Goal: Task Accomplishment & Management: Complete application form

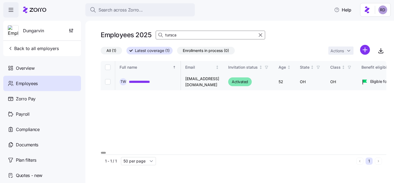
scroll to position [0, 87]
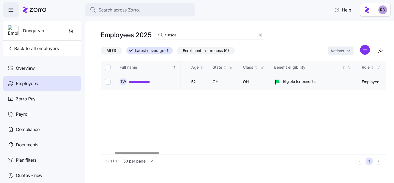
click at [143, 81] on link "**********" at bounding box center [143, 81] width 28 height 5
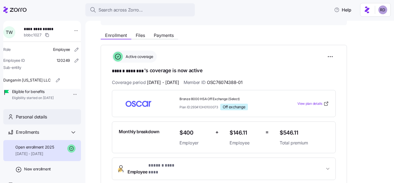
scroll to position [15, 0]
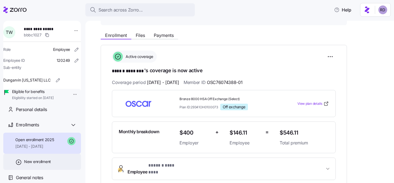
click at [42, 162] on span "New enrollment" at bounding box center [37, 161] width 27 height 5
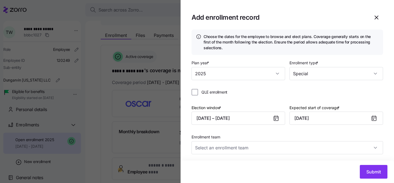
type input "Zorro Enrollment Team"
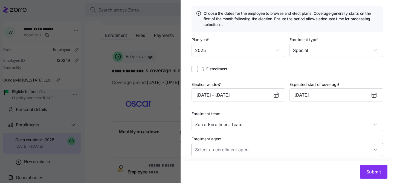
click at [231, 149] on input "Enrollment agent" at bounding box center [288, 149] width 192 height 13
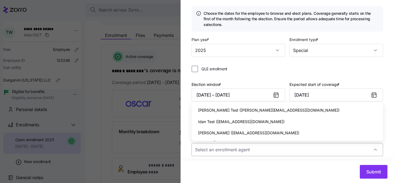
click at [231, 149] on input "Enrollment agent" at bounding box center [288, 149] width 192 height 13
click at [189, 144] on div "Choose the dates for the employee to browse and elect plans. Coverage generally…" at bounding box center [288, 83] width 214 height 154
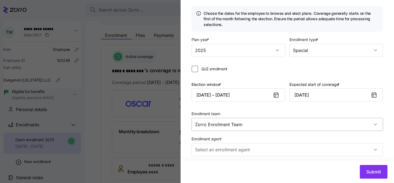
click at [238, 127] on input "Zorro Enrollment Team" at bounding box center [288, 124] width 192 height 13
click at [256, 123] on input "Zorro Enrollment Team" at bounding box center [288, 124] width 192 height 13
click at [243, 108] on div "Plan year * 2025 Enrollment type * Special QLE enrollment Election window * 10/…" at bounding box center [288, 98] width 192 height 125
click at [370, 168] on button "Submit" at bounding box center [374, 172] width 28 height 14
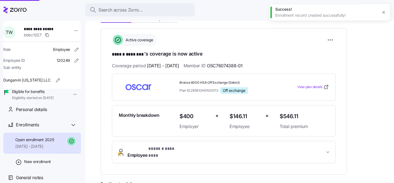
scroll to position [0, 0]
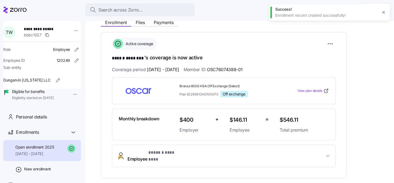
scroll to position [195, 0]
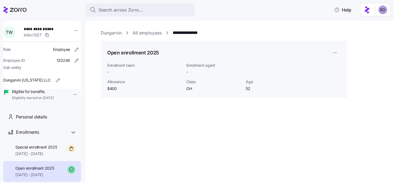
scroll to position [34, 0]
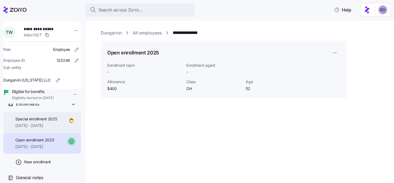
click at [46, 128] on span "11/01/2025 - 12/31/2025" at bounding box center [36, 125] width 42 height 5
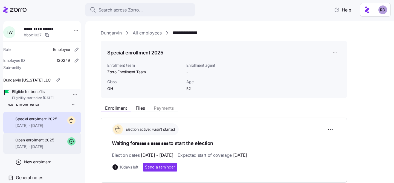
click at [50, 147] on span "[DATE] - [DATE]" at bounding box center [34, 146] width 39 height 5
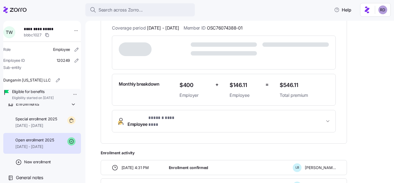
scroll to position [128, 0]
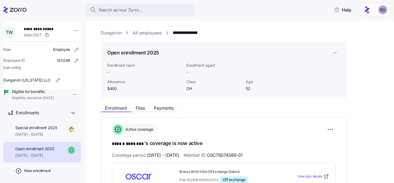
scroll to position [22, 0]
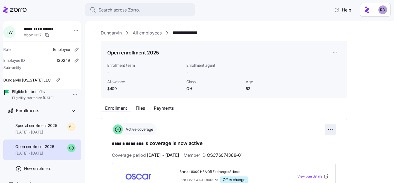
click at [327, 129] on html "**********" at bounding box center [197, 90] width 394 height 180
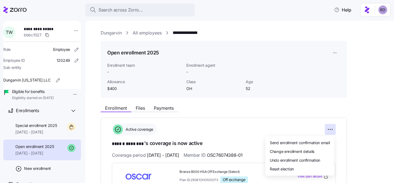
click at [211, 130] on html "**********" at bounding box center [197, 90] width 394 height 180
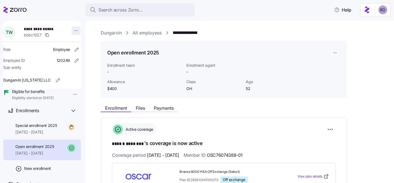
click at [73, 27] on html "**********" at bounding box center [197, 90] width 394 height 180
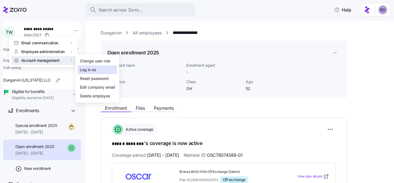
click at [87, 70] on div "Log in as" at bounding box center [88, 70] width 16 height 6
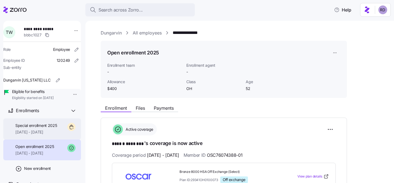
click at [62, 136] on div "Special enrollment 2025 11/01/2025 - 12/31/2025" at bounding box center [42, 129] width 78 height 21
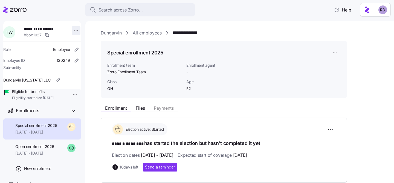
click at [73, 29] on html "**********" at bounding box center [197, 90] width 394 height 180
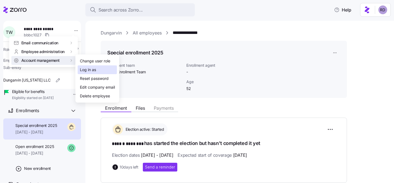
click at [88, 70] on div "Log in as" at bounding box center [88, 70] width 16 height 6
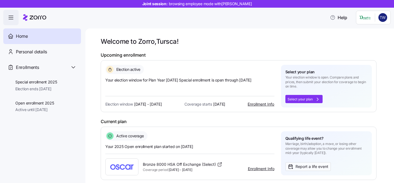
click at [259, 105] on link "Enrollment Info" at bounding box center [261, 104] width 27 height 5
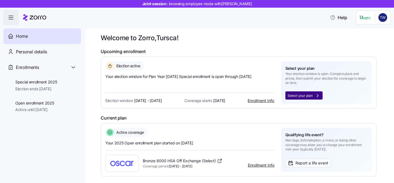
click at [316, 94] on icon "button" at bounding box center [317, 95] width 5 height 5
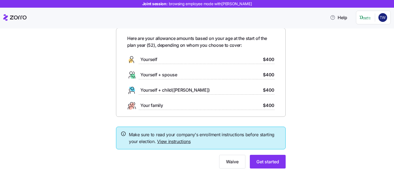
scroll to position [29, 0]
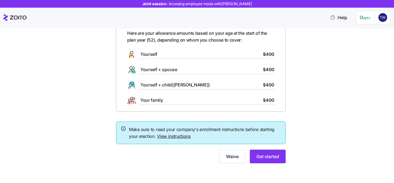
click at [174, 135] on link "View instructions" at bounding box center [174, 136] width 34 height 5
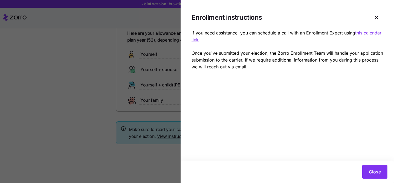
click at [361, 32] on u "this calendar link" at bounding box center [287, 36] width 190 height 12
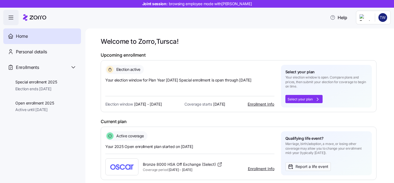
scroll to position [4, 0]
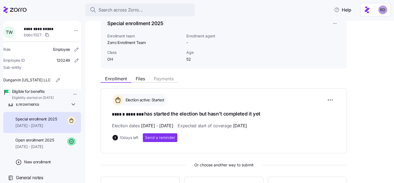
scroll to position [36, 0]
